Goal: Transaction & Acquisition: Book appointment/travel/reservation

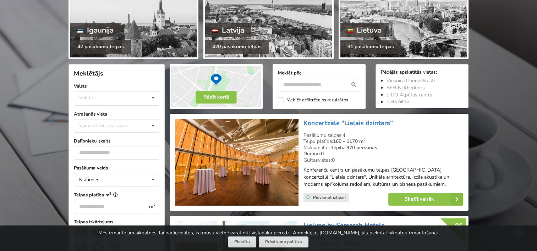
scroll to position [142, 0]
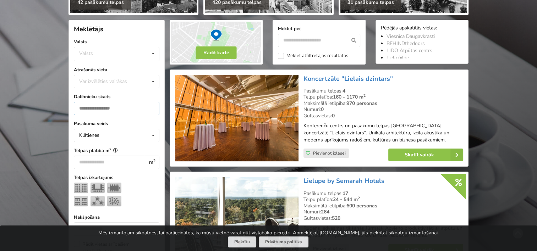
click at [105, 107] on input "number" at bounding box center [117, 108] width 86 height 13
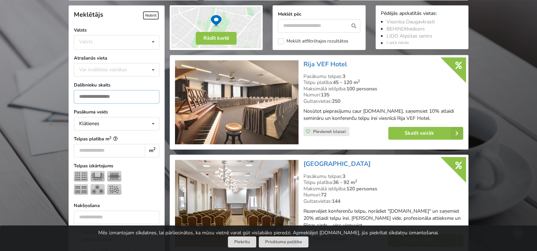
scroll to position [159, 0]
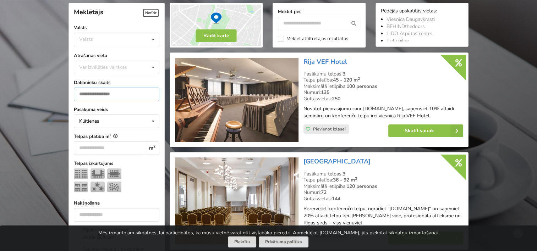
type input "**"
click at [127, 42] on div "Valsts Igaunija Latvija Lietuva" at bounding box center [117, 40] width 86 height 15
click at [105, 65] on div "Latvija" at bounding box center [116, 66] width 85 height 13
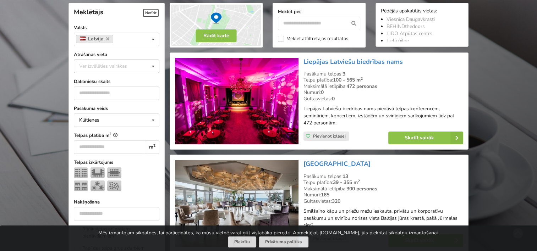
click at [135, 64] on div "Var izvēlēties vairākas" at bounding box center [110, 66] width 66 height 8
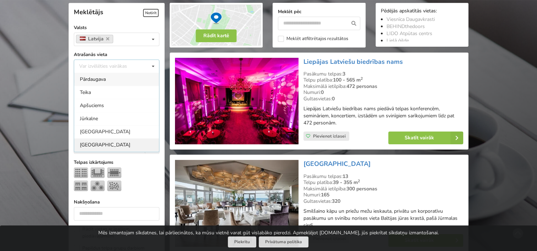
click at [88, 142] on div "[GEOGRAPHIC_DATA]" at bounding box center [116, 144] width 85 height 13
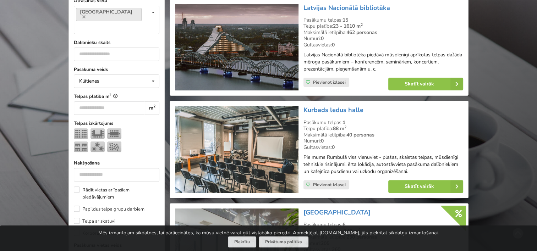
scroll to position [159, 0]
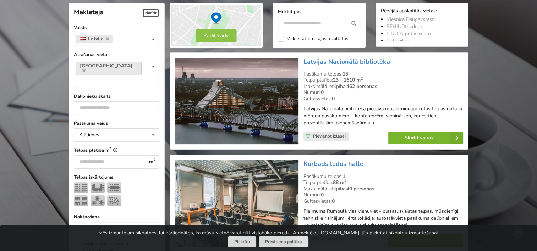
click at [414, 138] on link "Skatīt vairāk" at bounding box center [425, 138] width 75 height 13
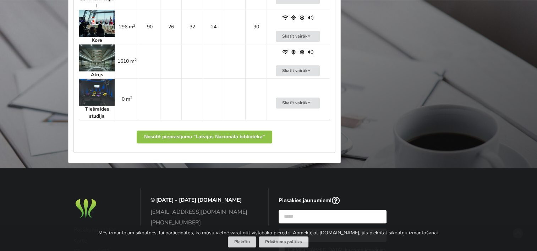
scroll to position [835, 0]
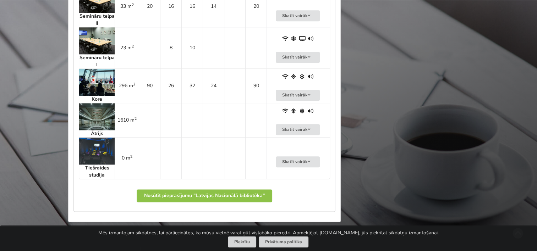
click at [102, 87] on img at bounding box center [96, 82] width 35 height 27
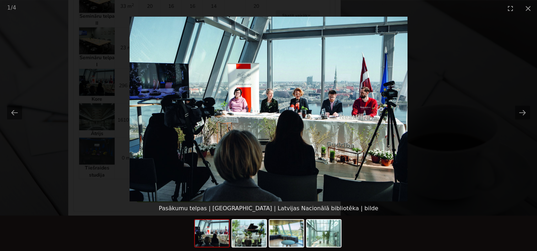
scroll to position [0, 0]
click at [448, 94] on picture at bounding box center [268, 109] width 537 height 185
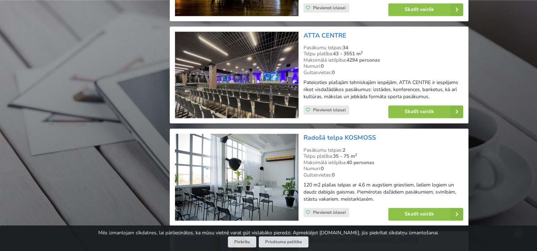
scroll to position [1153, 0]
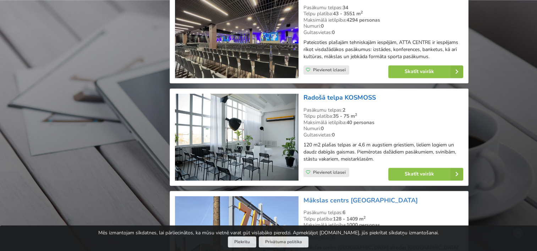
click at [321, 94] on link "Radošā telpa KOSMOSS" at bounding box center [340, 97] width 72 height 9
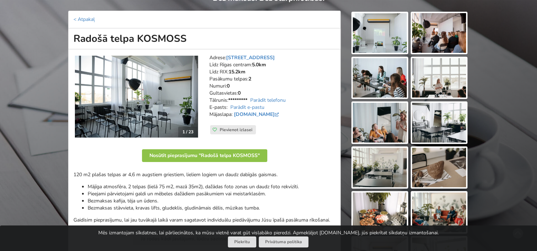
scroll to position [106, 0]
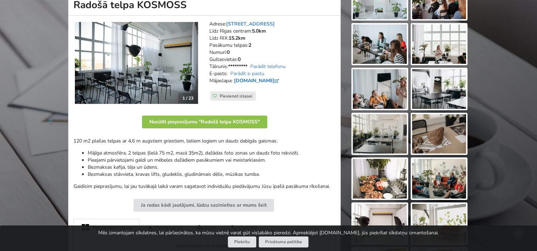
click at [266, 81] on link "www.telpakosmoss.lv" at bounding box center [257, 80] width 47 height 7
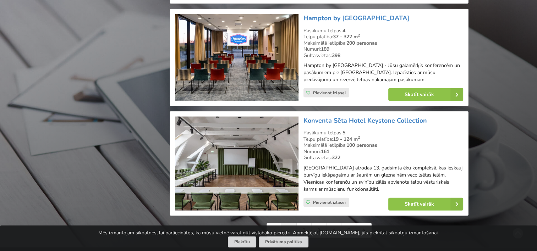
scroll to position [1614, 0]
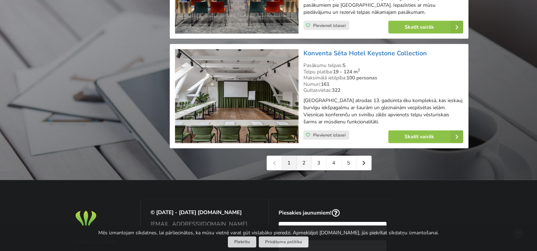
click at [307, 156] on link "2" at bounding box center [304, 163] width 15 height 14
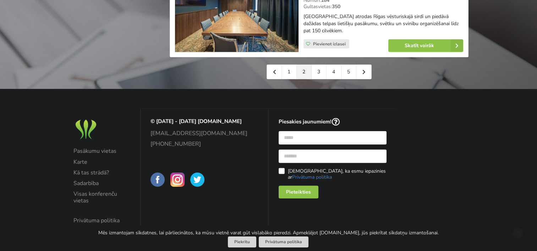
scroll to position [1704, 0]
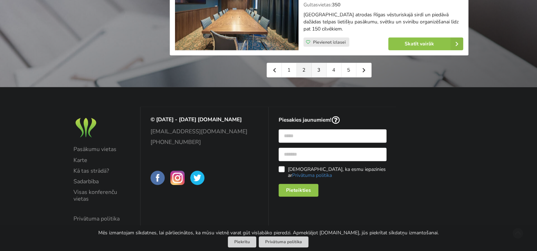
click at [314, 77] on link "3" at bounding box center [319, 70] width 15 height 14
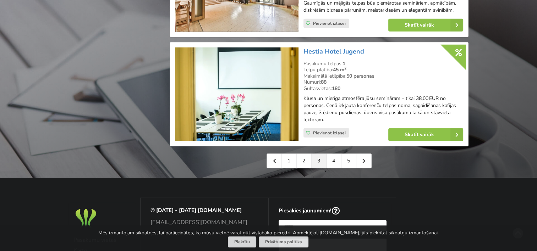
scroll to position [1668, 0]
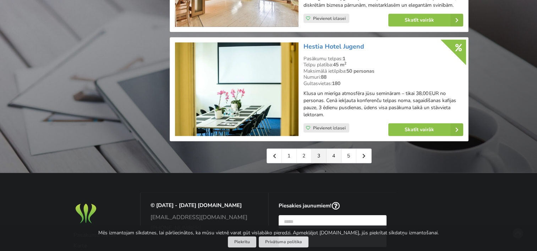
click at [332, 149] on link "4" at bounding box center [334, 156] width 15 height 14
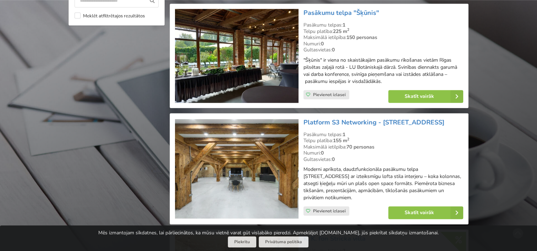
scroll to position [745, 0]
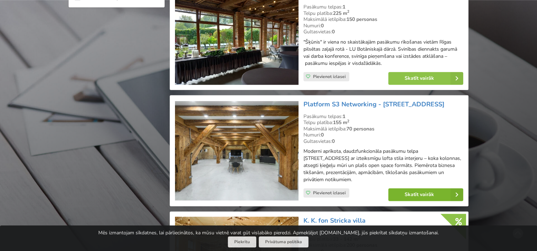
click at [431, 188] on link "Skatīt vairāk" at bounding box center [425, 194] width 75 height 13
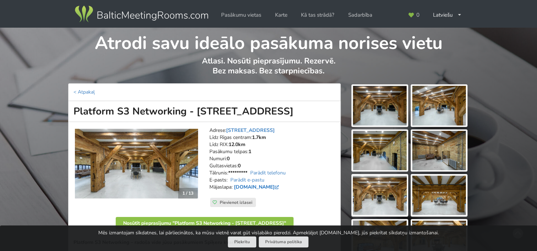
click at [261, 187] on link "www.facebook.com" at bounding box center [257, 187] width 47 height 7
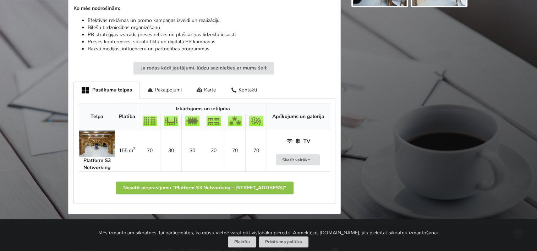
scroll to position [355, 0]
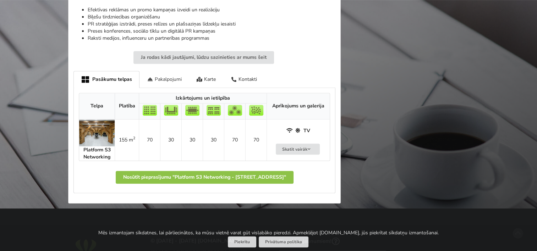
click at [164, 75] on div "Pakalpojumi" at bounding box center [165, 79] width 50 height 17
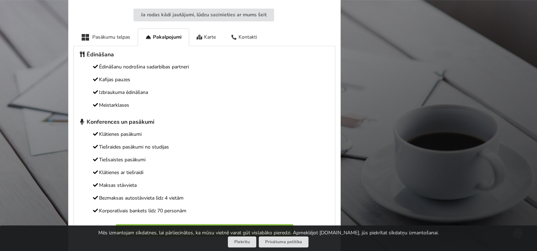
scroll to position [390, 0]
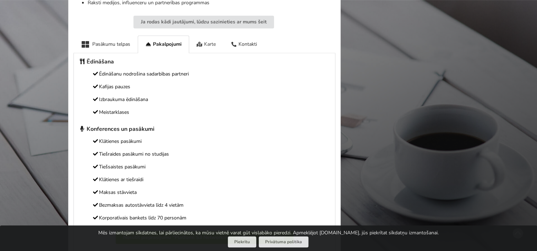
click at [203, 41] on div "Karte" at bounding box center [206, 43] width 34 height 17
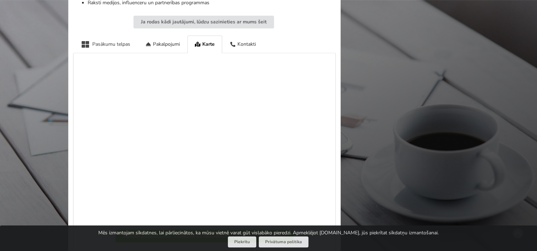
click at [80, 41] on div "Pasākumu telpas" at bounding box center [105, 43] width 64 height 17
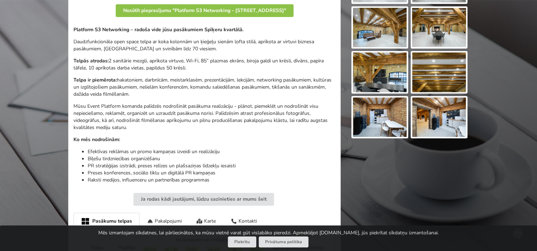
scroll to position [0, 0]
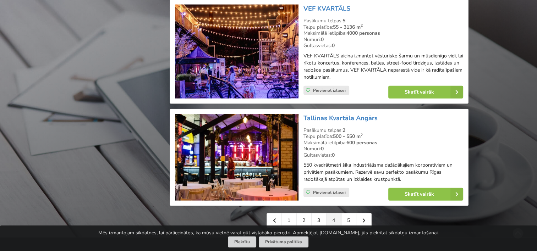
scroll to position [1668, 0]
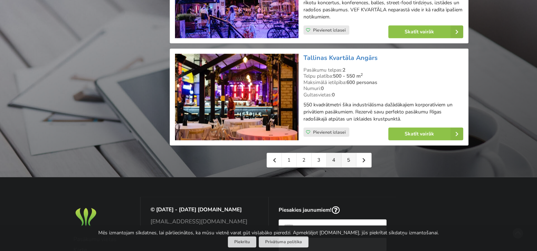
click at [343, 153] on link "5" at bounding box center [348, 160] width 15 height 14
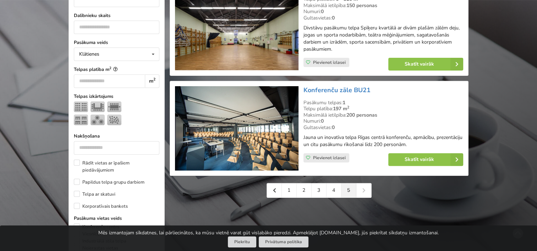
scroll to position [248, 0]
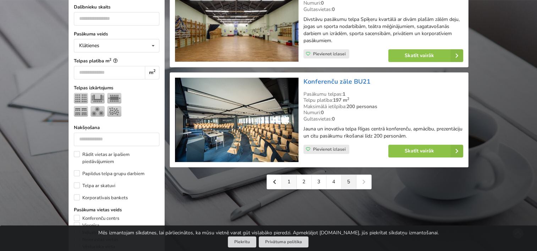
click at [293, 183] on link "1" at bounding box center [289, 182] width 15 height 14
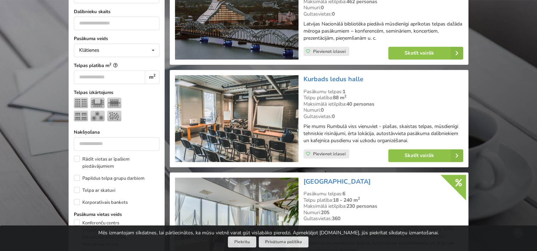
scroll to position [248, 0]
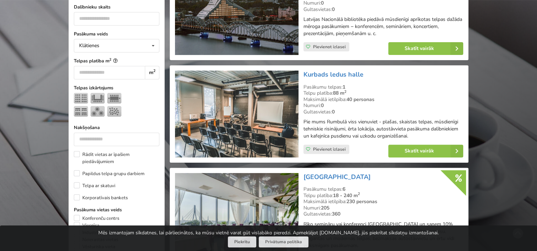
click at [216, 120] on img at bounding box center [236, 114] width 123 height 87
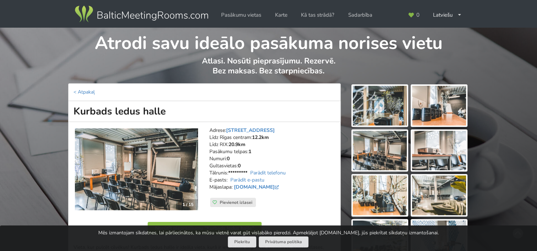
click at [113, 145] on img at bounding box center [136, 170] width 123 height 82
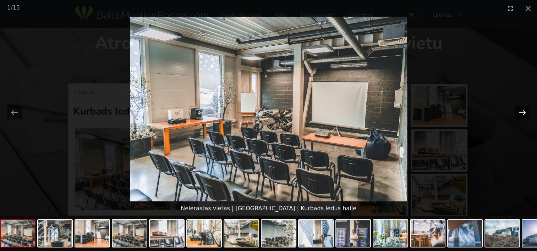
click at [526, 110] on button "Next slide" at bounding box center [522, 113] width 15 height 14
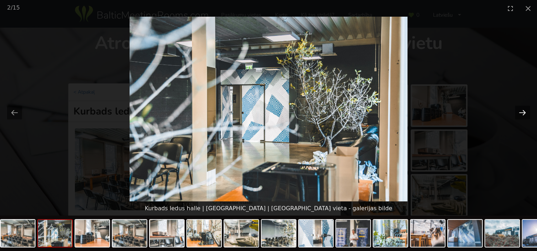
click at [526, 110] on button "Next slide" at bounding box center [522, 113] width 15 height 14
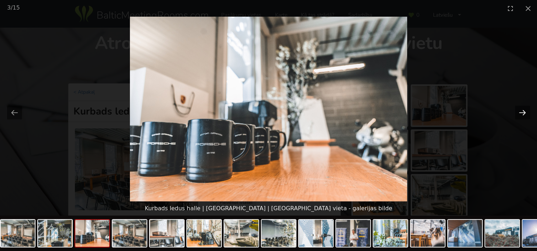
click at [526, 110] on button "Next slide" at bounding box center [522, 113] width 15 height 14
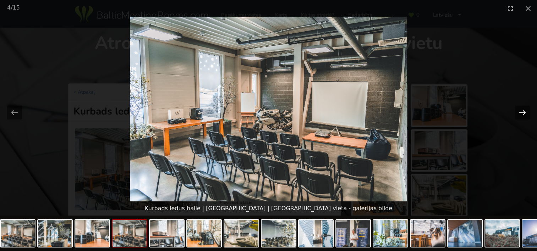
click at [526, 110] on button "Next slide" at bounding box center [522, 113] width 15 height 14
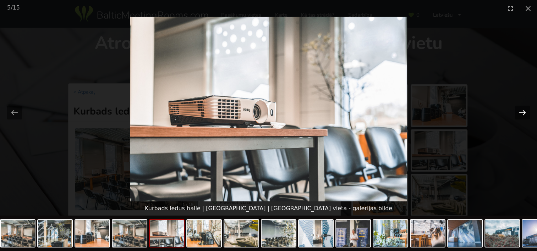
click at [526, 110] on button "Next slide" at bounding box center [522, 113] width 15 height 14
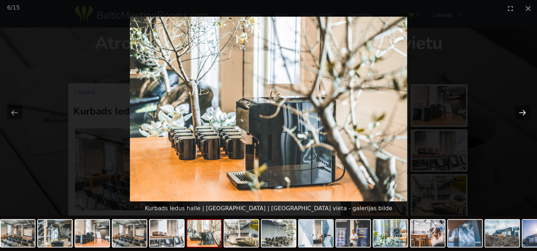
click at [526, 110] on button "Next slide" at bounding box center [522, 113] width 15 height 14
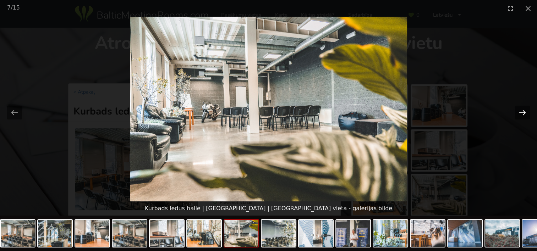
click at [526, 110] on button "Next slide" at bounding box center [522, 113] width 15 height 14
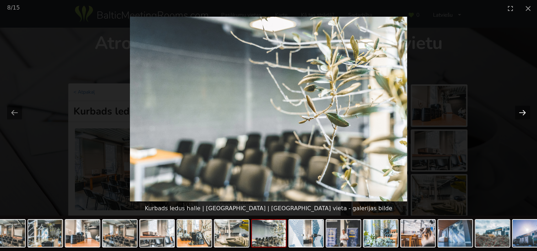
click at [526, 110] on button "Next slide" at bounding box center [522, 113] width 15 height 14
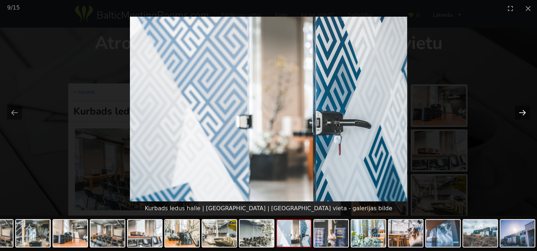
click at [526, 110] on button "Next slide" at bounding box center [522, 113] width 15 height 14
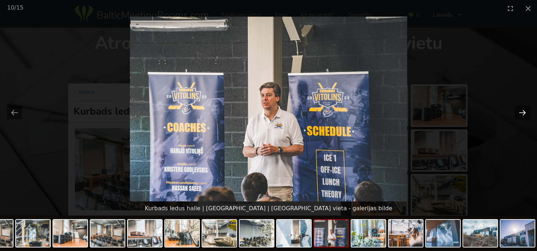
click at [526, 110] on button "Next slide" at bounding box center [522, 113] width 15 height 14
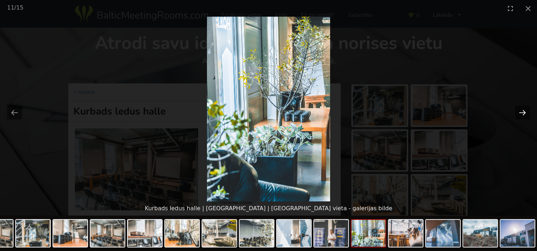
click at [526, 110] on button "Next slide" at bounding box center [522, 113] width 15 height 14
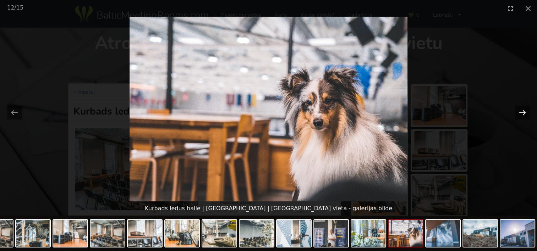
click at [526, 110] on button "Next slide" at bounding box center [522, 113] width 15 height 14
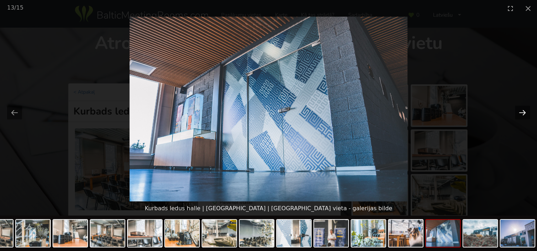
click at [526, 110] on button "Next slide" at bounding box center [522, 113] width 15 height 14
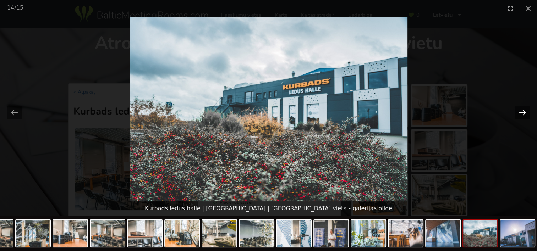
click at [526, 110] on button "Next slide" at bounding box center [522, 113] width 15 height 14
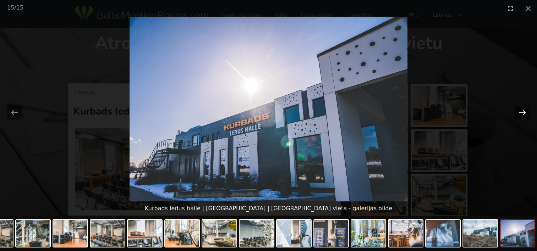
click at [526, 110] on button "Next slide" at bounding box center [522, 113] width 15 height 14
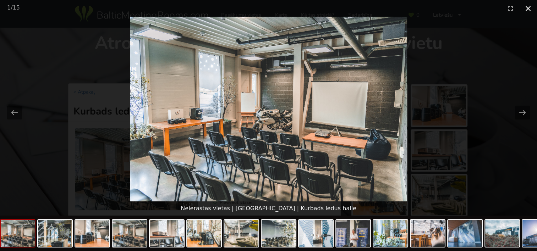
click at [528, 9] on button "Close gallery" at bounding box center [528, 8] width 18 height 17
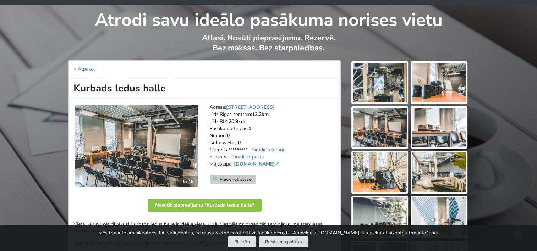
scroll to position [35, 0]
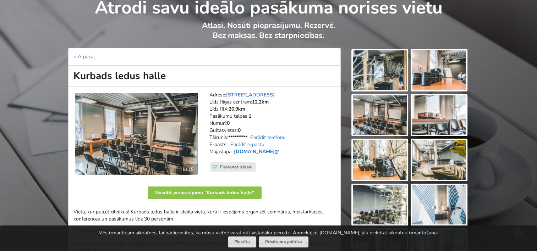
click at [254, 152] on link "[DOMAIN_NAME]" at bounding box center [257, 151] width 47 height 7
